Goal: Transaction & Acquisition: Purchase product/service

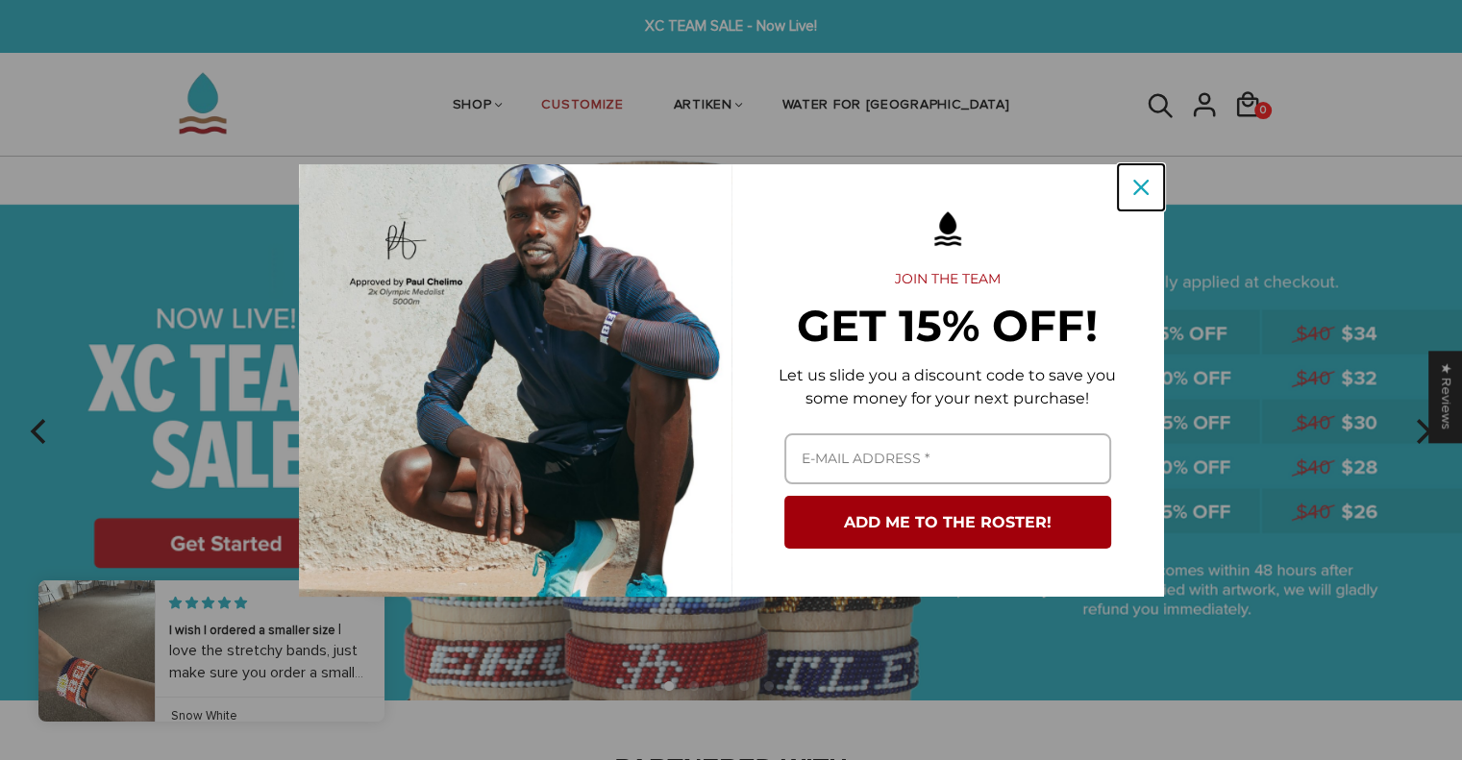
drag, startPoint x: 1140, startPoint y: 182, endPoint x: 1081, endPoint y: 175, distance: 59.0
click at [1137, 184] on icon "close icon" at bounding box center [1140, 187] width 15 height 15
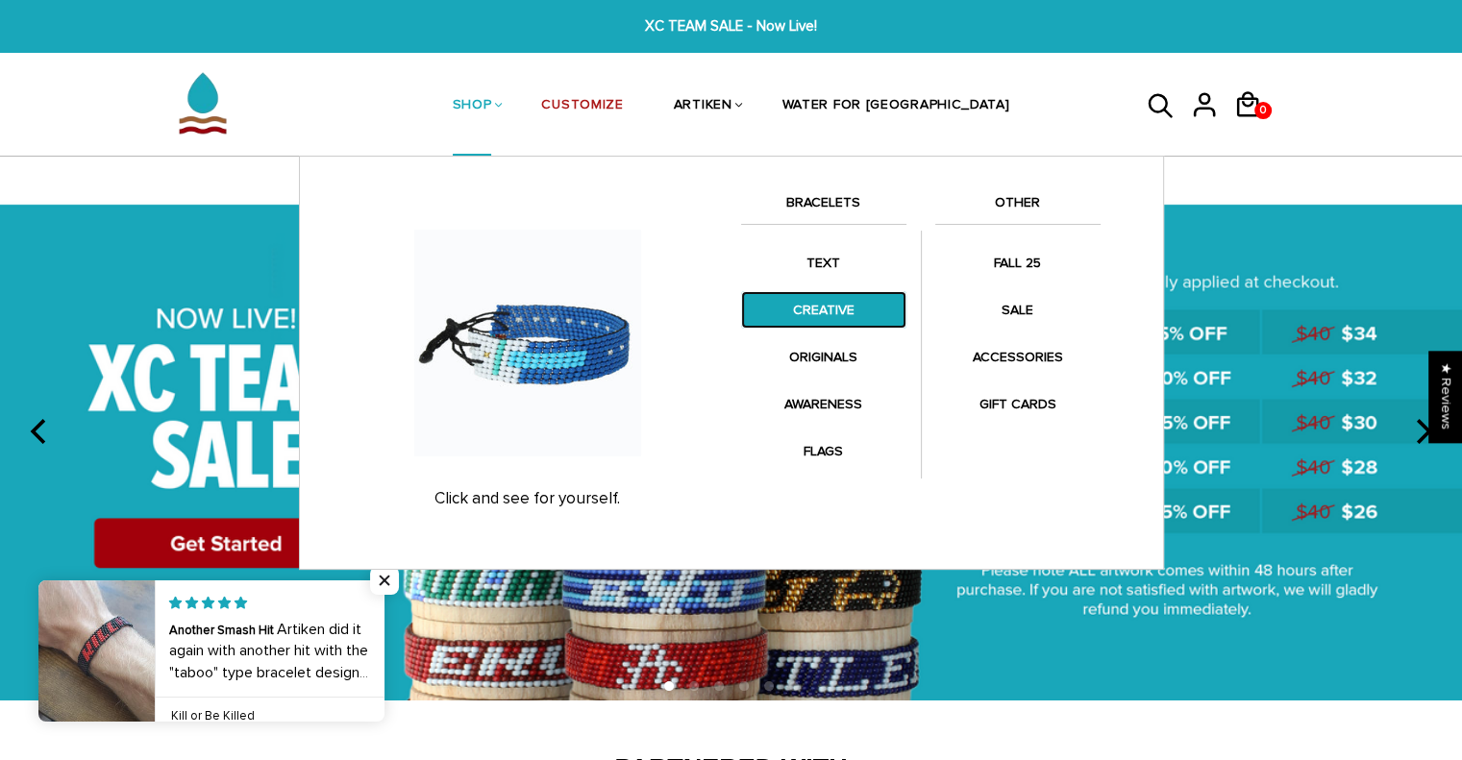
click at [813, 324] on link "CREATIVE" at bounding box center [823, 309] width 165 height 37
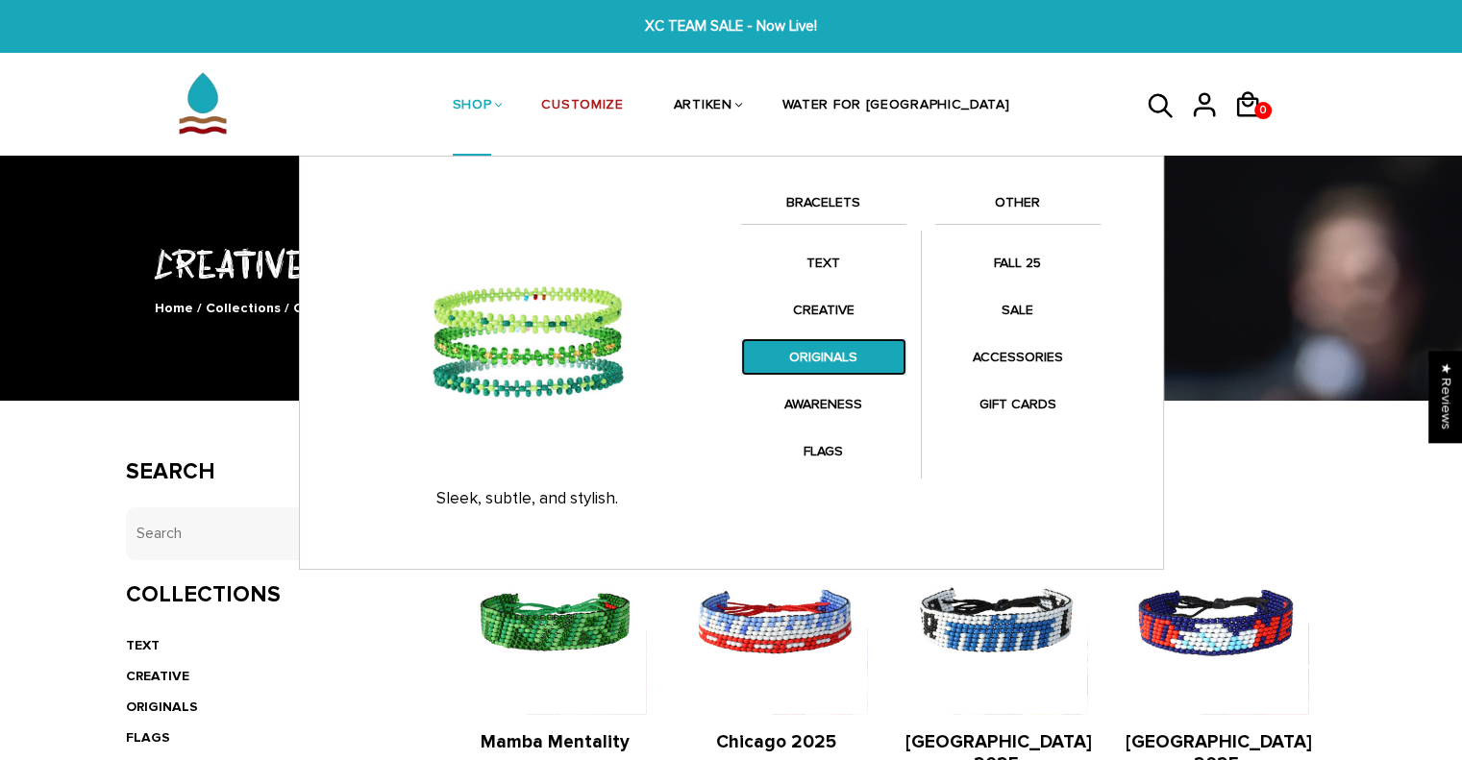
click at [836, 353] on link "ORIGINALS" at bounding box center [823, 356] width 165 height 37
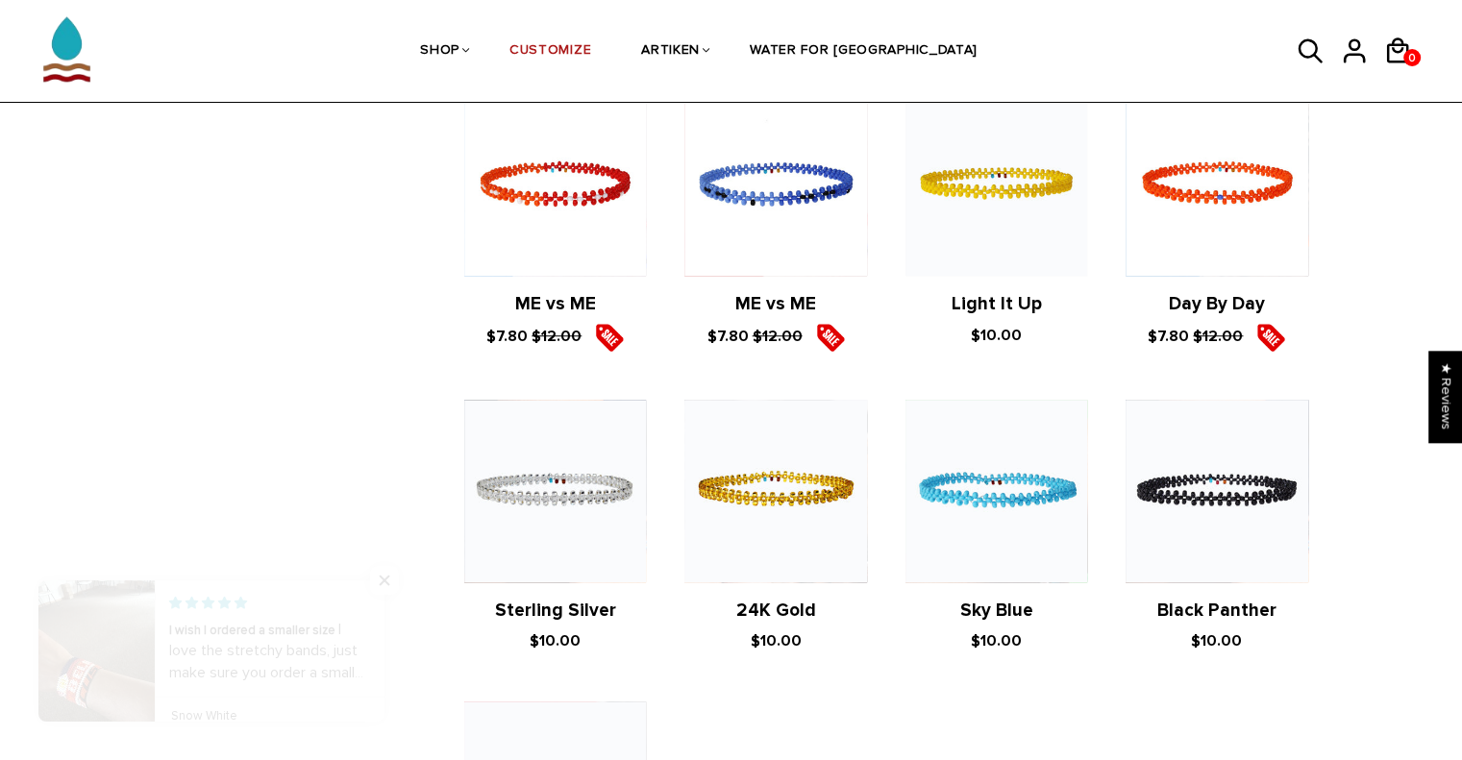
scroll to position [1634, 0]
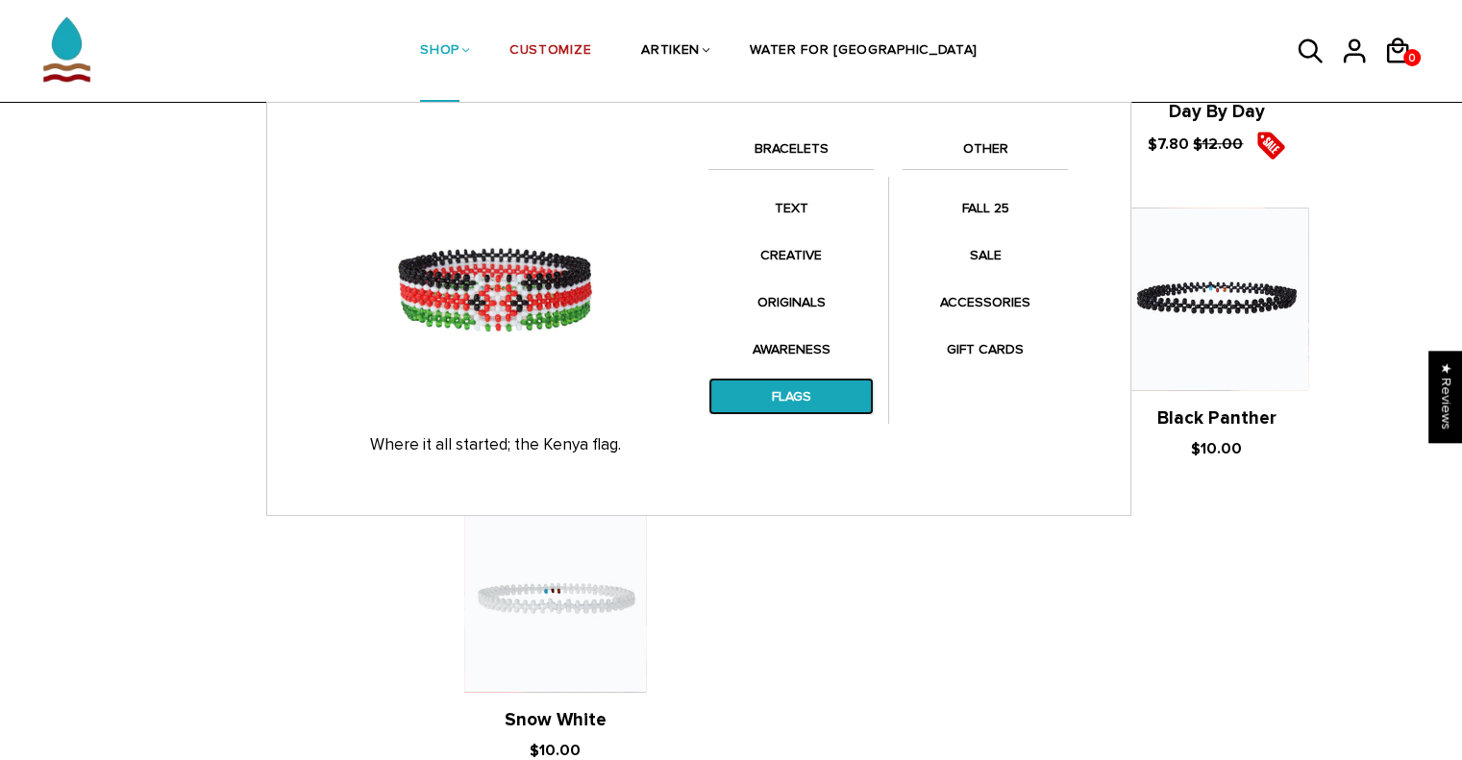
click at [779, 397] on link "FLAGS" at bounding box center [790, 396] width 165 height 37
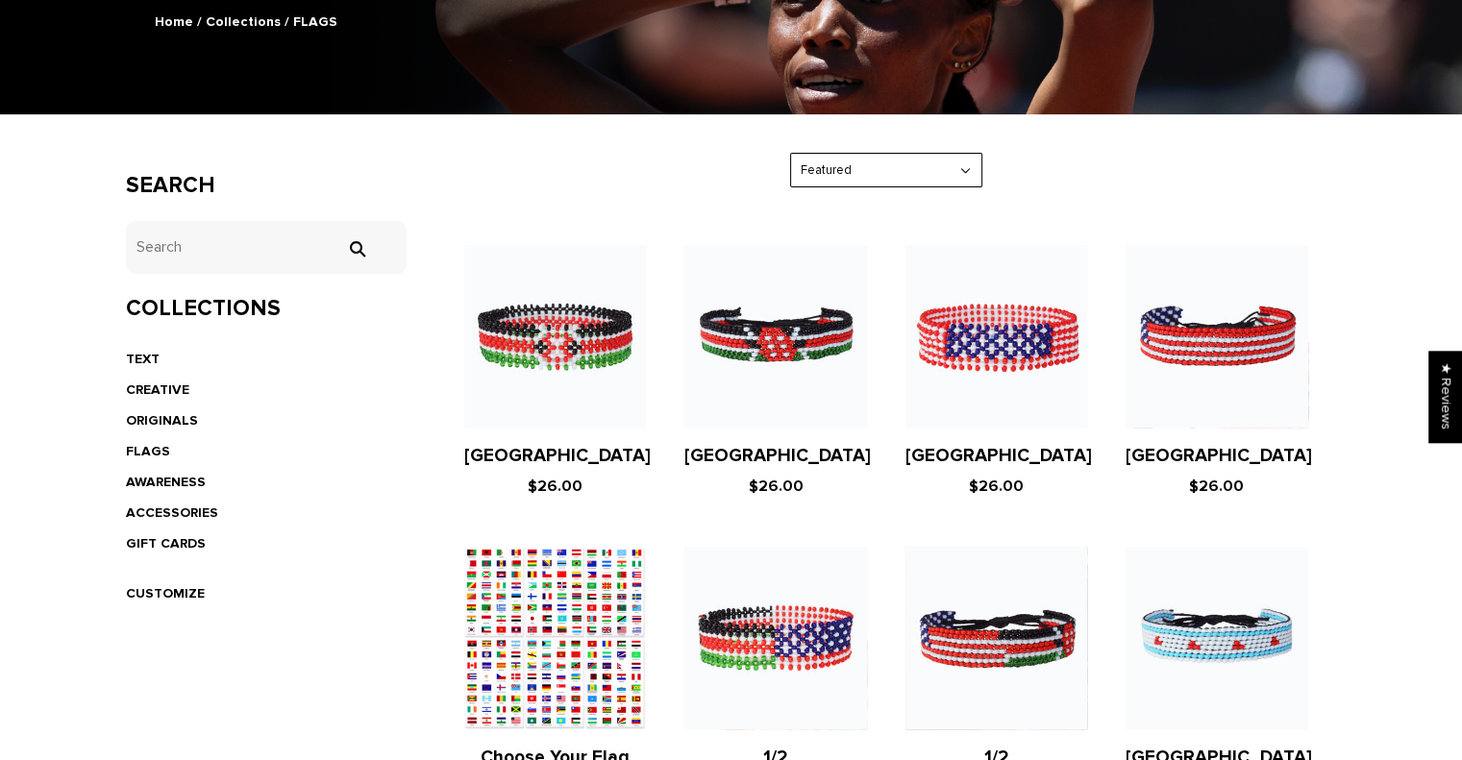
scroll to position [577, 0]
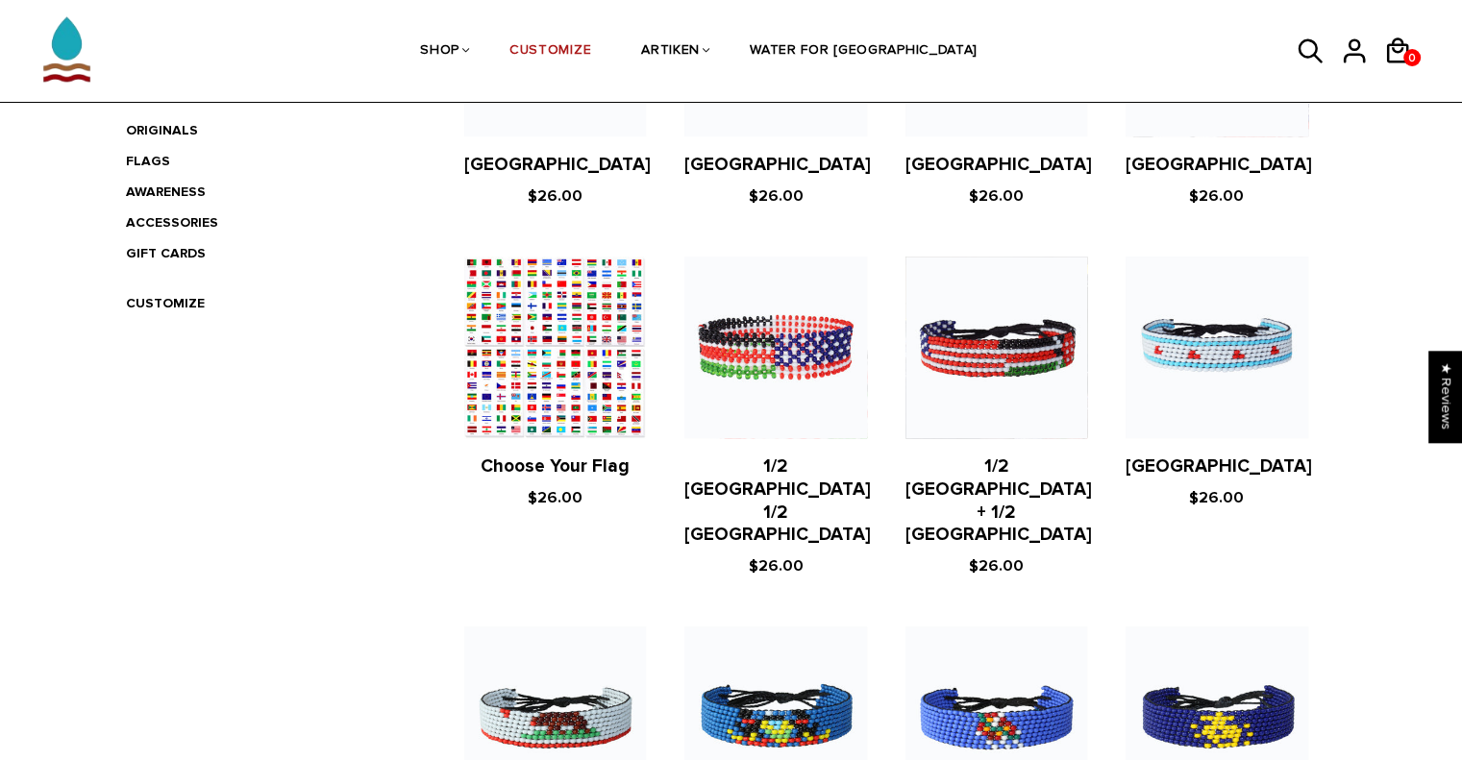
click at [1211, 364] on figure at bounding box center [1216, 348] width 182 height 182
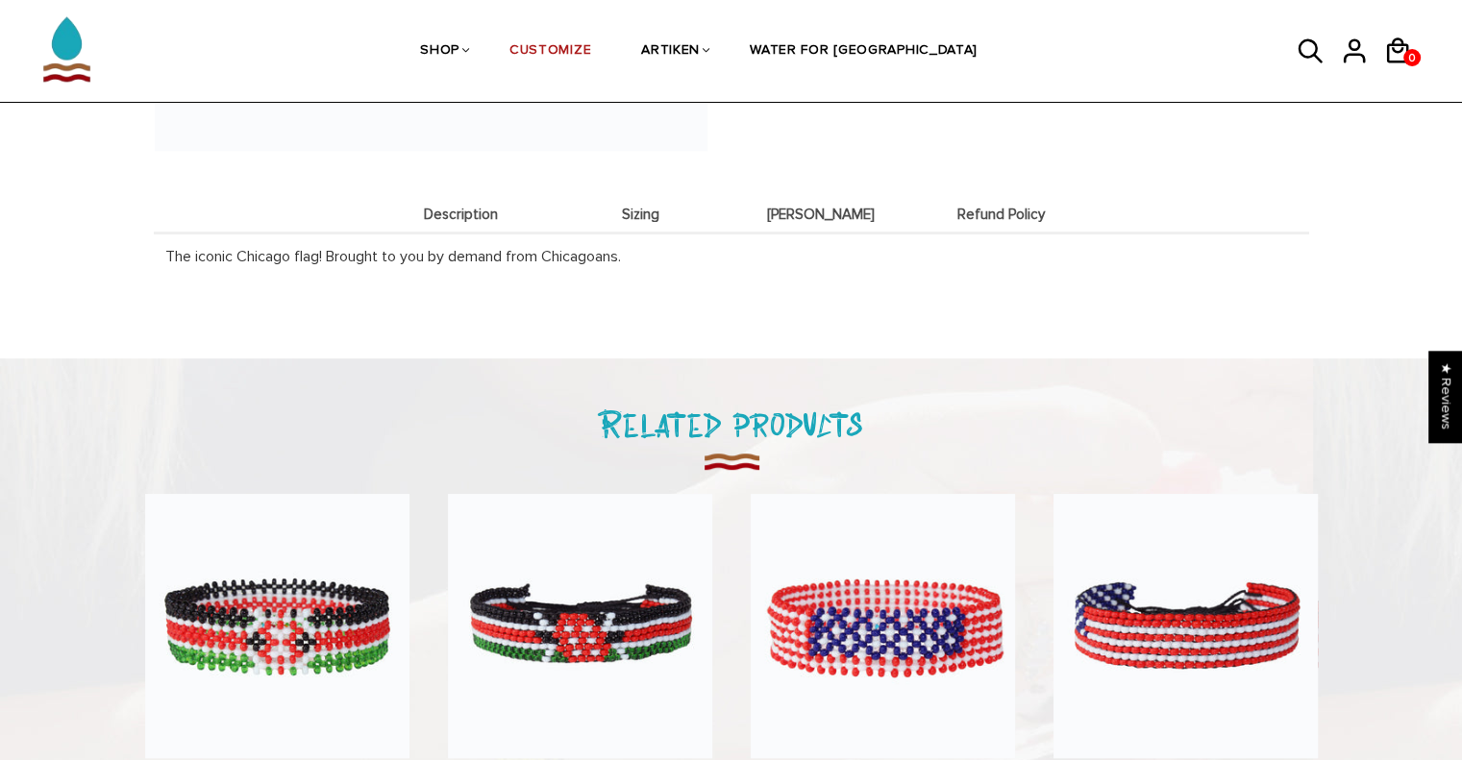
scroll to position [96, 0]
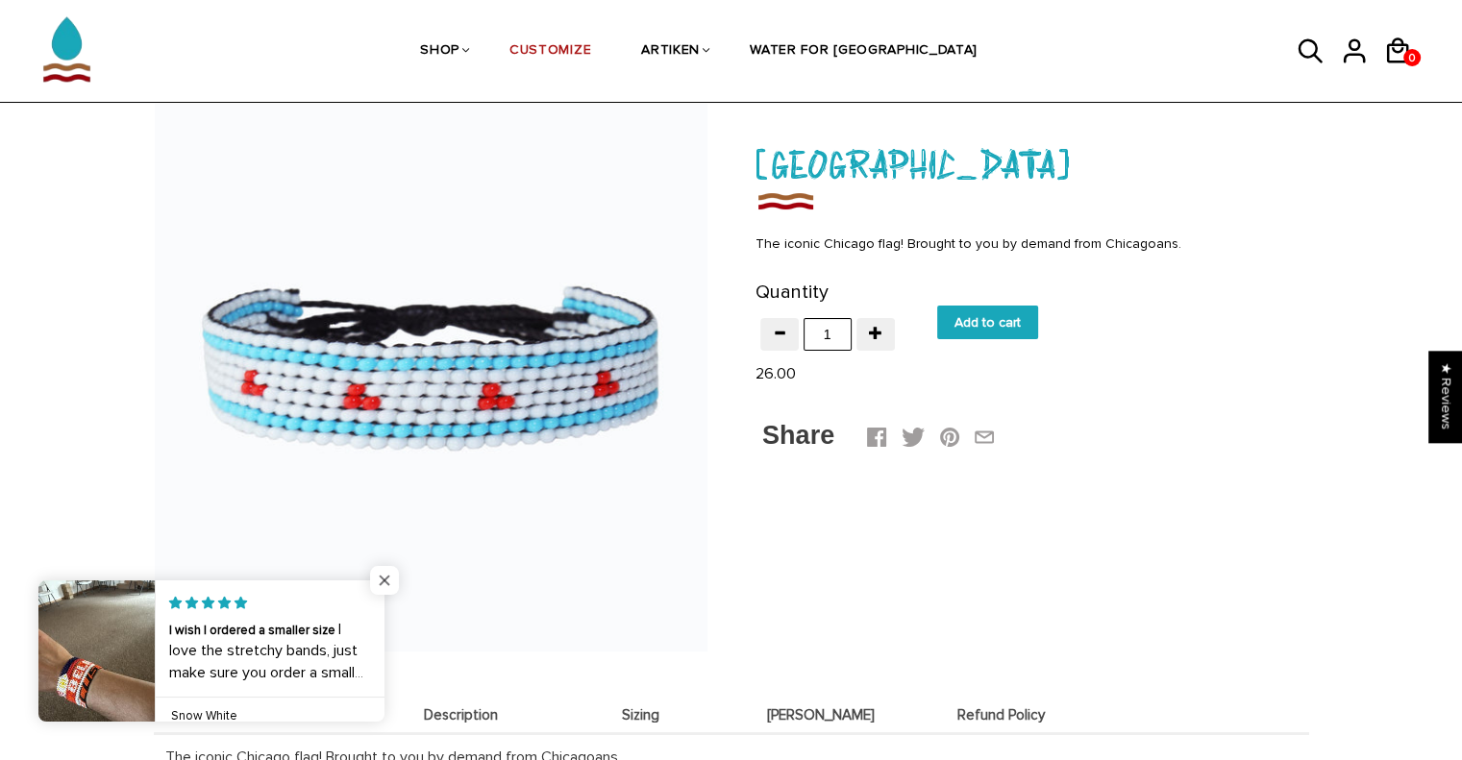
click at [371, 578] on span "Close popup widget" at bounding box center [384, 580] width 29 height 29
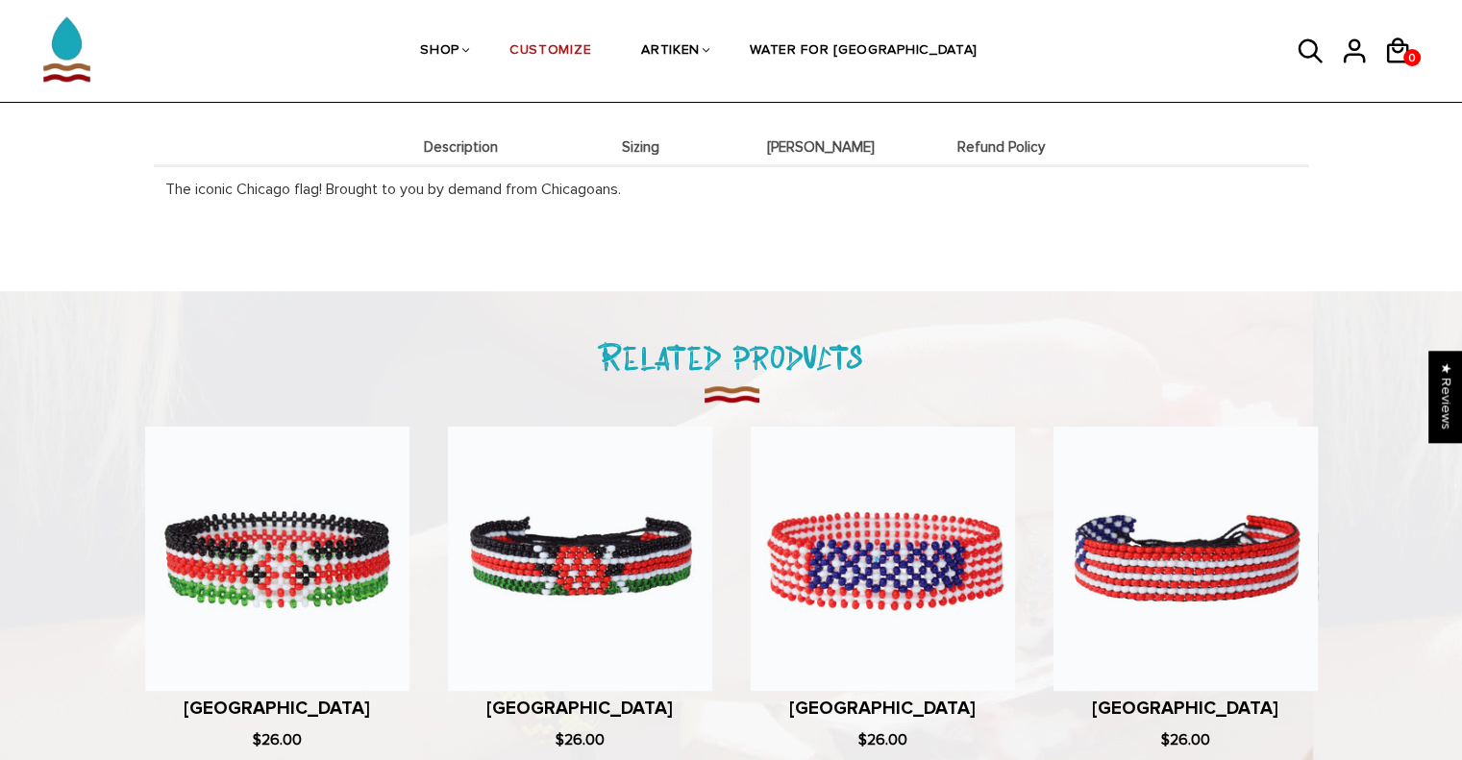
scroll to position [769, 0]
